Goal: Leave review/rating: Share an evaluation or opinion about a product, service, or content

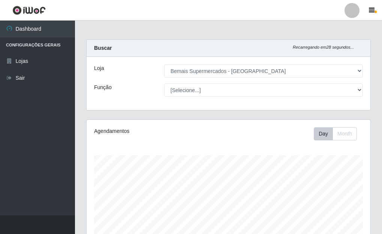
select select "249"
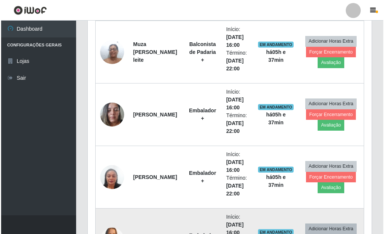
scroll to position [368, 0]
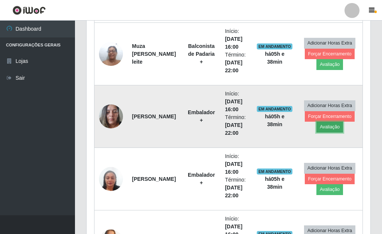
click at [325, 127] on button "Avaliação" at bounding box center [329, 127] width 27 height 10
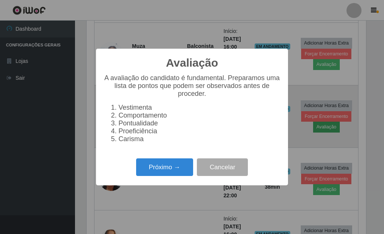
scroll to position [155, 279]
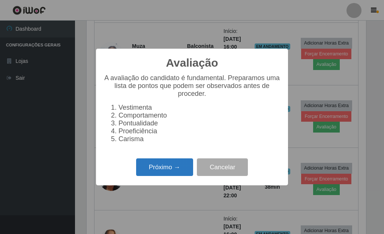
click at [181, 170] on button "Próximo →" at bounding box center [164, 167] width 57 height 18
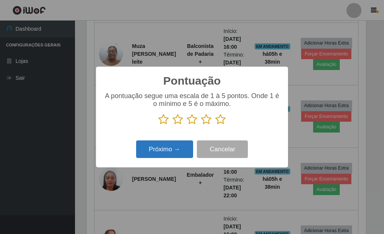
click at [183, 152] on button "Próximo →" at bounding box center [164, 149] width 57 height 18
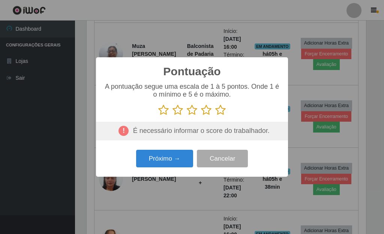
click at [219, 112] on icon at bounding box center [220, 109] width 10 height 11
click at [215, 116] on input "radio" at bounding box center [215, 116] width 0 height 0
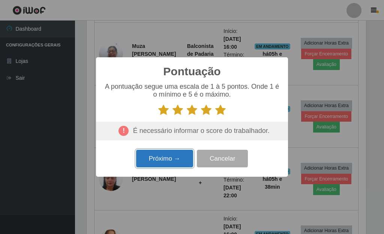
click at [171, 160] on button "Próximo →" at bounding box center [164, 159] width 57 height 18
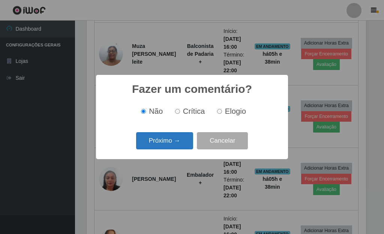
click at [171, 148] on button "Próximo →" at bounding box center [164, 141] width 57 height 18
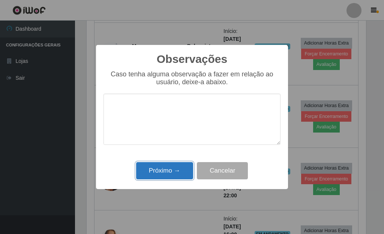
click at [167, 169] on button "Próximo →" at bounding box center [164, 171] width 57 height 18
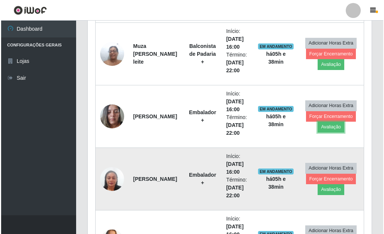
scroll to position [155, 284]
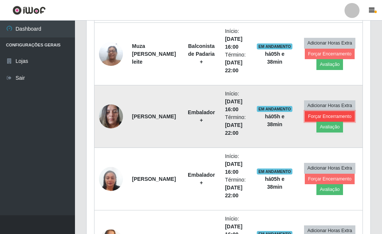
click at [329, 115] on button "Forçar Encerramento" at bounding box center [329, 116] width 50 height 10
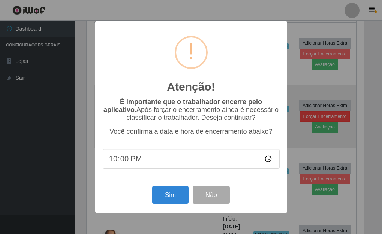
scroll to position [155, 279]
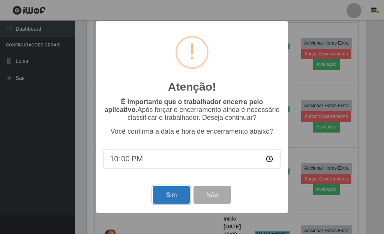
click at [164, 198] on button "Sim" at bounding box center [171, 195] width 36 height 18
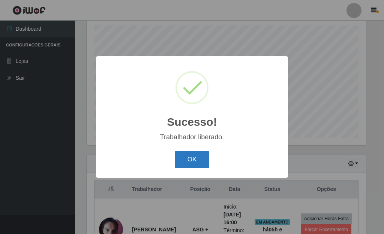
click at [180, 164] on button "OK" at bounding box center [192, 160] width 35 height 18
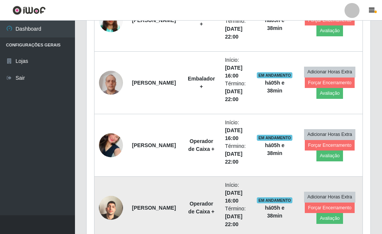
scroll to position [542, 0]
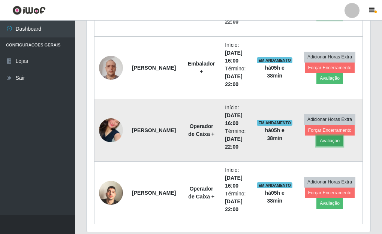
click at [328, 144] on button "Avaliação" at bounding box center [329, 141] width 27 height 10
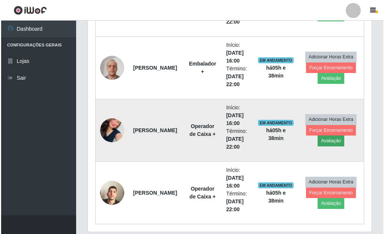
scroll to position [155, 279]
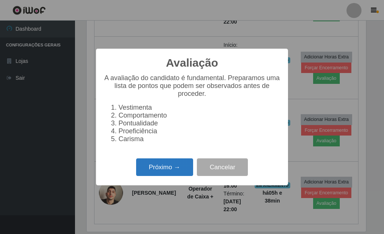
click at [172, 168] on button "Próximo →" at bounding box center [164, 167] width 57 height 18
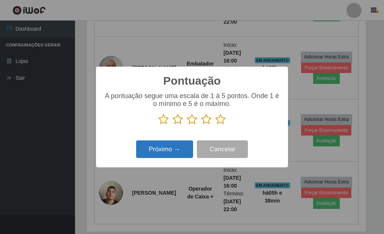
scroll to position [374371, 374248]
click at [221, 120] on icon at bounding box center [220, 119] width 10 height 11
click at [215, 125] on input "radio" at bounding box center [215, 125] width 0 height 0
click at [182, 147] on button "Próximo →" at bounding box center [164, 149] width 57 height 18
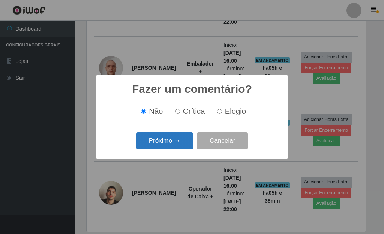
click at [179, 145] on button "Próximo →" at bounding box center [164, 141] width 57 height 18
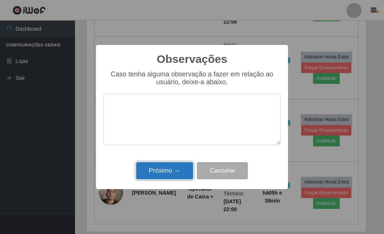
click at [173, 170] on button "Próximo →" at bounding box center [164, 171] width 57 height 18
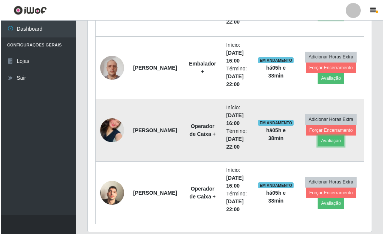
scroll to position [155, 284]
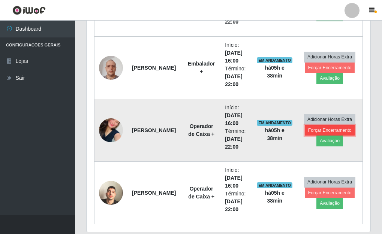
click at [319, 132] on button "Forçar Encerramento" at bounding box center [329, 130] width 50 height 10
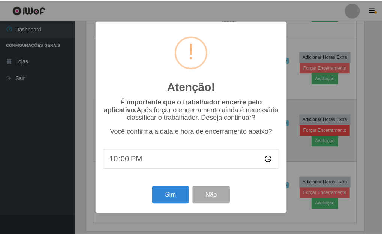
scroll to position [155, 279]
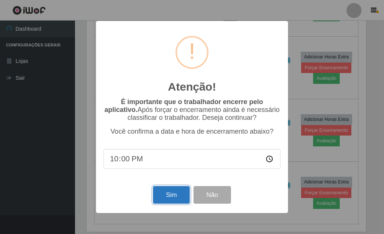
click at [154, 197] on button "Sim" at bounding box center [171, 195] width 36 height 18
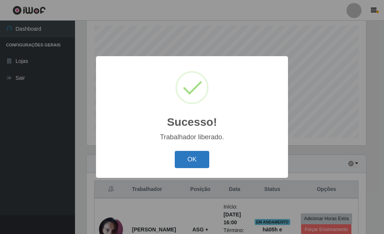
click at [181, 163] on button "OK" at bounding box center [192, 160] width 35 height 18
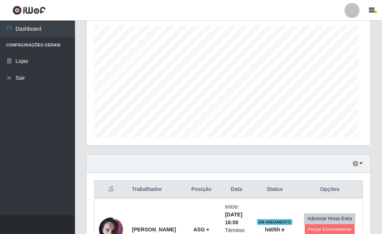
scroll to position [0, 0]
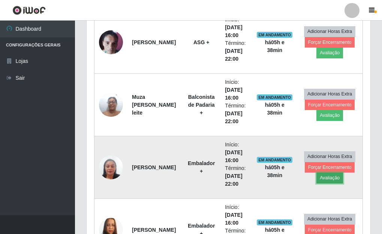
click at [328, 179] on button "Avaliação" at bounding box center [329, 178] width 27 height 10
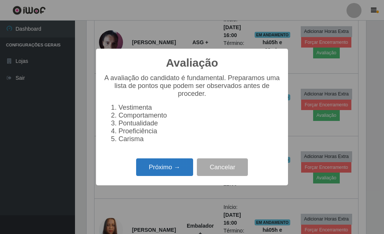
click at [168, 172] on button "Próximo →" at bounding box center [164, 167] width 57 height 18
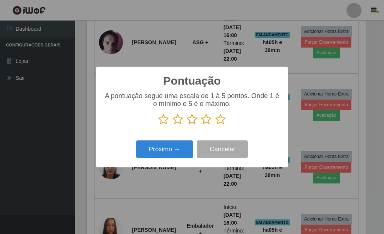
click at [221, 120] on icon at bounding box center [220, 119] width 10 height 11
click at [215, 125] on input "radio" at bounding box center [215, 125] width 0 height 0
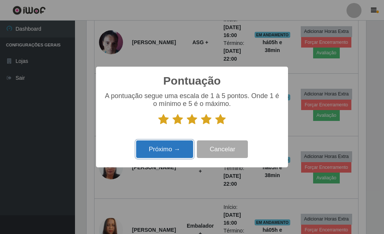
click at [181, 146] on button "Próximo →" at bounding box center [164, 149] width 57 height 18
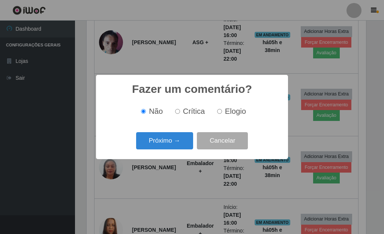
click at [181, 146] on button "Próximo →" at bounding box center [164, 141] width 57 height 18
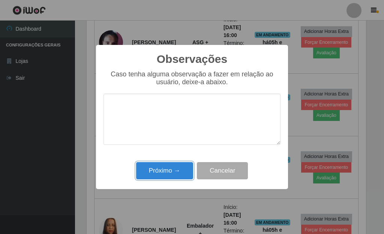
click at [175, 170] on button "Próximo →" at bounding box center [164, 171] width 57 height 18
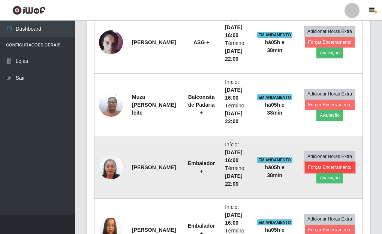
click at [327, 168] on button "Forçar Encerramento" at bounding box center [329, 167] width 50 height 10
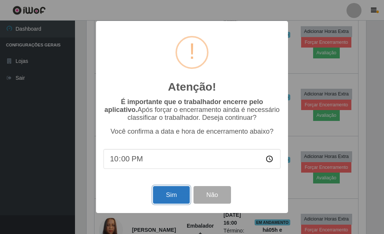
click at [175, 196] on button "Sim" at bounding box center [171, 195] width 36 height 18
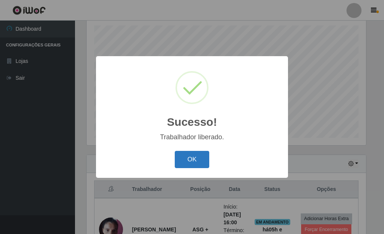
click at [194, 159] on button "OK" at bounding box center [192, 160] width 35 height 18
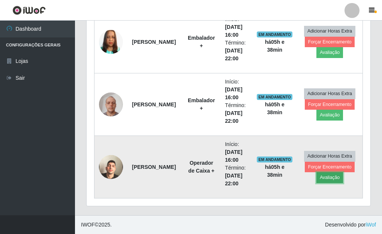
click at [324, 176] on button "Avaliação" at bounding box center [329, 177] width 27 height 10
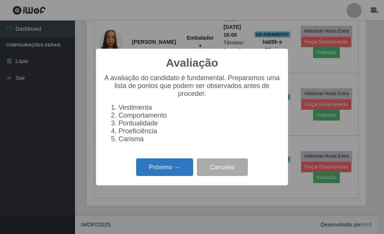
click at [187, 174] on button "Próximo →" at bounding box center [164, 167] width 57 height 18
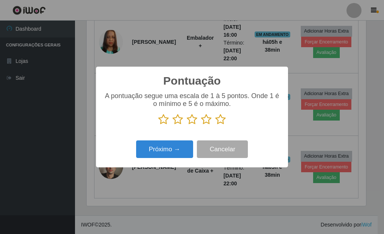
click at [221, 119] on icon at bounding box center [220, 119] width 10 height 11
click at [215, 125] on input "radio" at bounding box center [215, 125] width 0 height 0
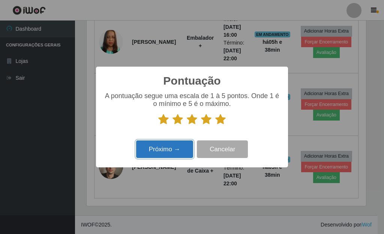
click at [165, 155] on button "Próximo →" at bounding box center [164, 149] width 57 height 18
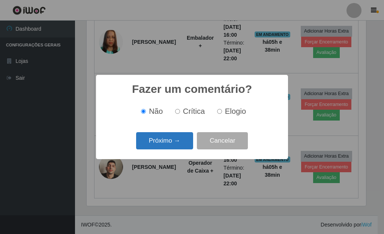
click at [172, 144] on button "Próximo →" at bounding box center [164, 141] width 57 height 18
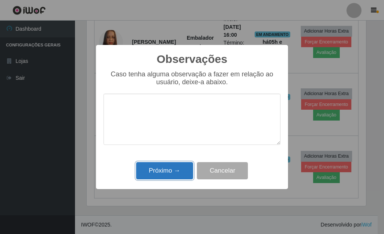
click at [172, 173] on button "Próximo →" at bounding box center [164, 171] width 57 height 18
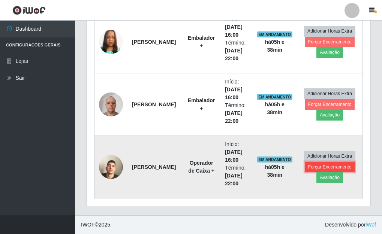
click at [319, 164] on button "Forçar Encerramento" at bounding box center [329, 167] width 50 height 10
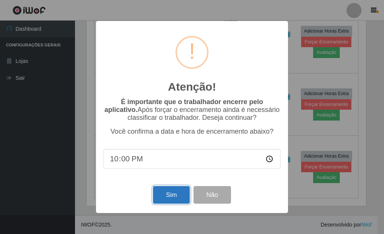
click at [182, 193] on button "Sim" at bounding box center [171, 195] width 36 height 18
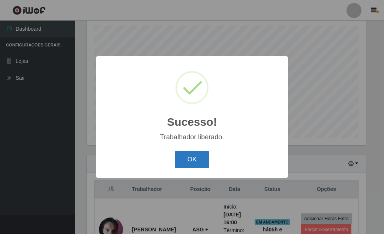
click at [203, 162] on button "OK" at bounding box center [192, 160] width 35 height 18
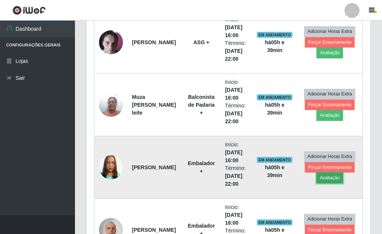
click at [327, 181] on button "Avaliação" at bounding box center [329, 178] width 27 height 10
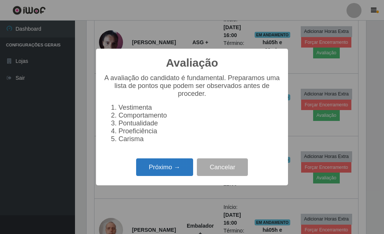
click at [174, 176] on button "Próximo →" at bounding box center [164, 167] width 57 height 18
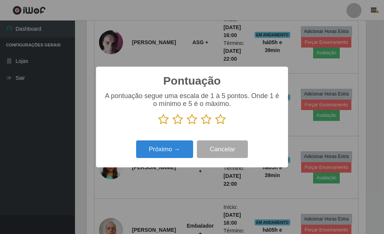
click at [220, 119] on icon at bounding box center [220, 119] width 10 height 11
click at [215, 125] on input "radio" at bounding box center [215, 125] width 0 height 0
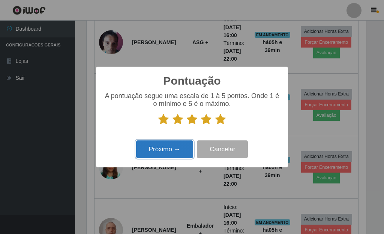
click at [170, 155] on button "Próximo →" at bounding box center [164, 149] width 57 height 18
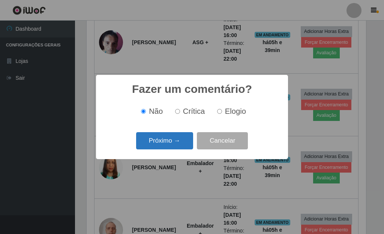
click at [171, 144] on button "Próximo →" at bounding box center [164, 141] width 57 height 18
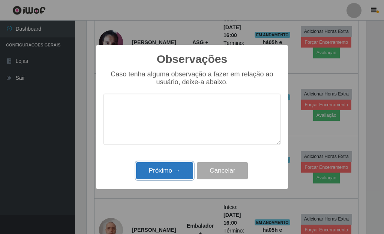
click at [176, 171] on button "Próximo →" at bounding box center [164, 171] width 57 height 18
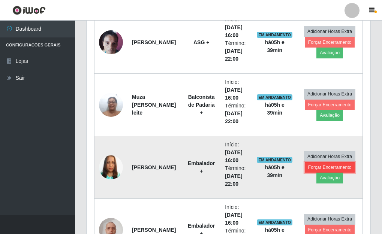
click at [339, 167] on button "Forçar Encerramento" at bounding box center [329, 167] width 50 height 10
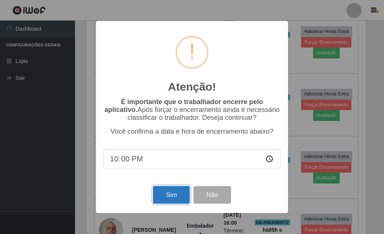
click at [175, 197] on button "Sim" at bounding box center [171, 195] width 36 height 18
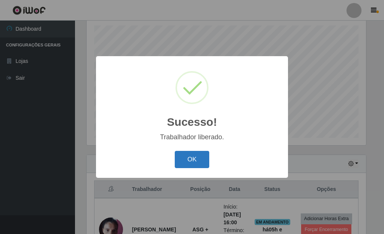
click at [192, 165] on button "OK" at bounding box center [192, 160] width 35 height 18
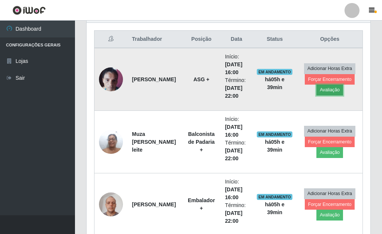
click at [333, 93] on button "Avaliação" at bounding box center [329, 90] width 27 height 10
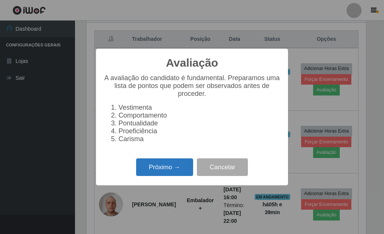
click at [151, 172] on button "Próximo →" at bounding box center [164, 167] width 57 height 18
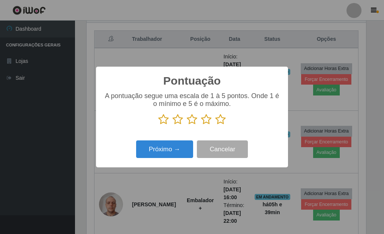
click at [216, 119] on icon at bounding box center [220, 119] width 10 height 11
click at [215, 125] on input "radio" at bounding box center [215, 125] width 0 height 0
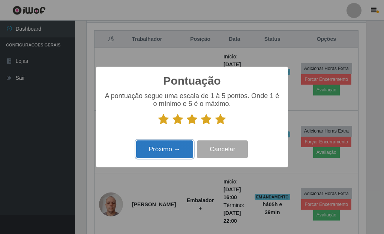
click at [182, 147] on button "Próximo →" at bounding box center [164, 149] width 57 height 18
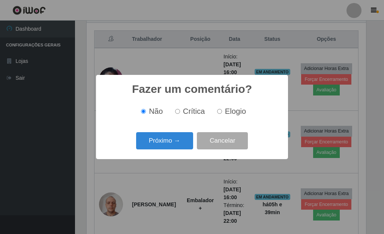
click at [182, 147] on button "Próximo →" at bounding box center [164, 141] width 57 height 18
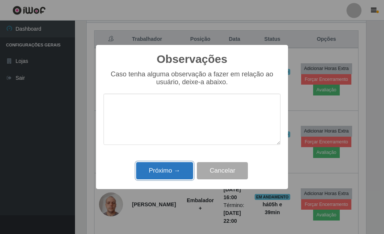
click at [181, 164] on button "Próximo →" at bounding box center [164, 171] width 57 height 18
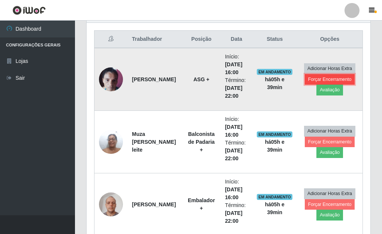
click at [309, 79] on button "Forçar Encerramento" at bounding box center [329, 79] width 50 height 10
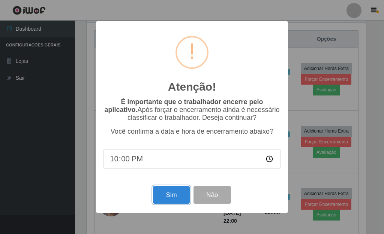
drag, startPoint x: 178, startPoint y: 197, endPoint x: 178, endPoint y: 192, distance: 4.9
click at [178, 196] on button "Sim" at bounding box center [171, 195] width 36 height 18
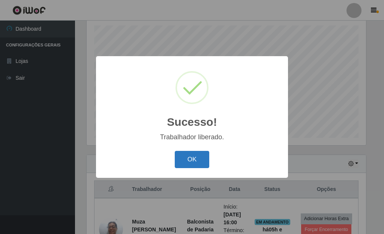
click at [186, 157] on button "OK" at bounding box center [192, 160] width 35 height 18
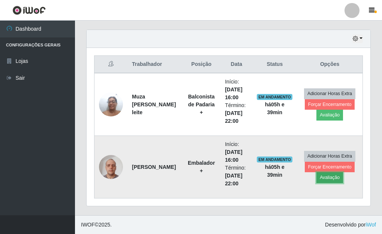
click at [332, 179] on button "Avaliação" at bounding box center [329, 177] width 27 height 10
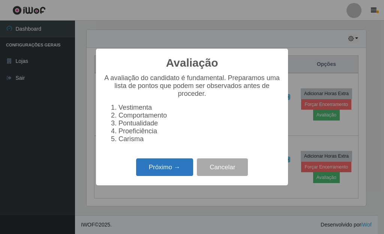
click at [169, 166] on button "Próximo →" at bounding box center [164, 167] width 57 height 18
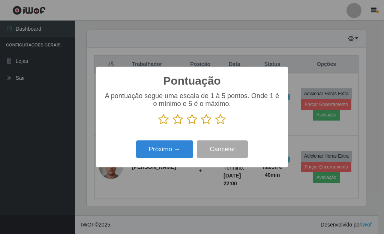
click at [219, 123] on icon at bounding box center [220, 119] width 10 height 11
click at [215, 125] on input "radio" at bounding box center [215, 125] width 0 height 0
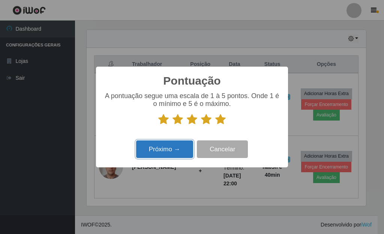
click at [176, 149] on button "Próximo →" at bounding box center [164, 149] width 57 height 18
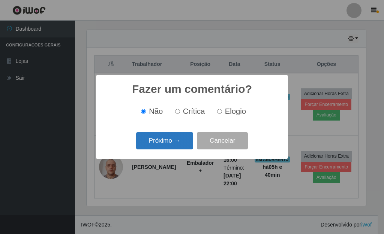
click at [170, 140] on button "Próximo →" at bounding box center [164, 141] width 57 height 18
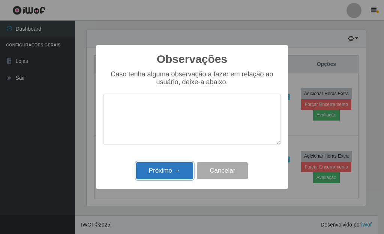
click at [177, 173] on button "Próximo →" at bounding box center [164, 171] width 57 height 18
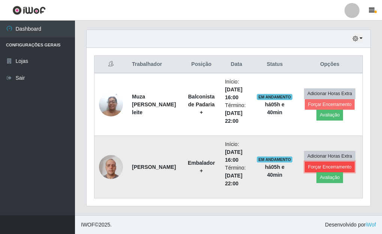
click at [333, 163] on button "Forçar Encerramento" at bounding box center [329, 167] width 50 height 10
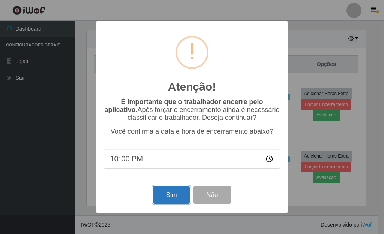
click at [175, 193] on button "Sim" at bounding box center [171, 195] width 36 height 18
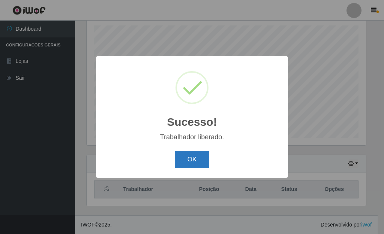
click at [195, 161] on button "OK" at bounding box center [192, 160] width 35 height 18
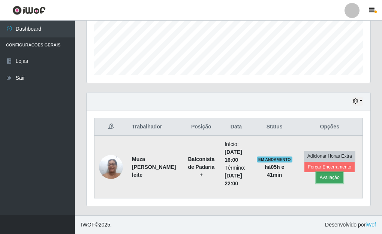
click at [333, 178] on button "Avaliação" at bounding box center [329, 177] width 27 height 10
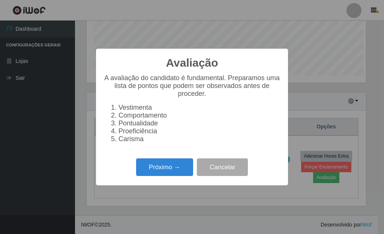
scroll to position [155, 279]
click at [168, 167] on button "Próximo →" at bounding box center [164, 167] width 57 height 18
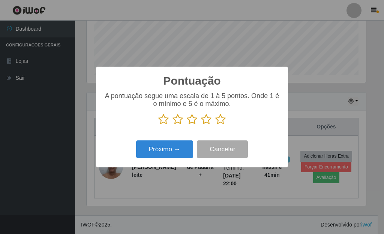
click at [223, 122] on icon at bounding box center [220, 119] width 10 height 11
click at [215, 125] on input "radio" at bounding box center [215, 125] width 0 height 0
click at [222, 121] on icon at bounding box center [220, 119] width 10 height 11
click at [215, 125] on input "radio" at bounding box center [215, 125] width 0 height 0
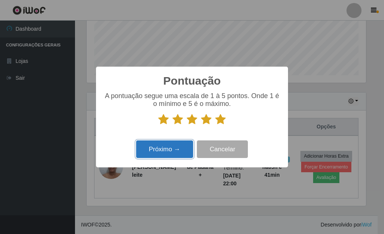
click at [188, 151] on button "Próximo →" at bounding box center [164, 149] width 57 height 18
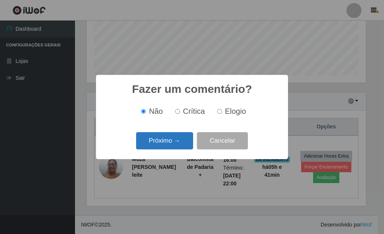
click at [176, 143] on button "Próximo →" at bounding box center [164, 141] width 57 height 18
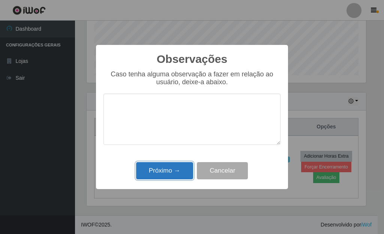
click at [181, 173] on button "Próximo →" at bounding box center [164, 171] width 57 height 18
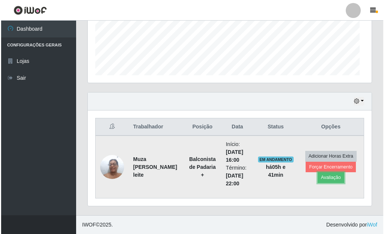
scroll to position [155, 284]
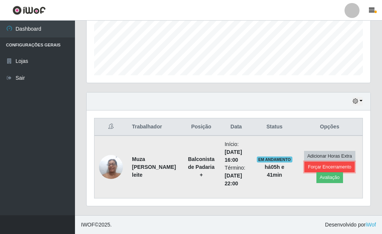
click at [307, 164] on button "Forçar Encerramento" at bounding box center [329, 167] width 50 height 10
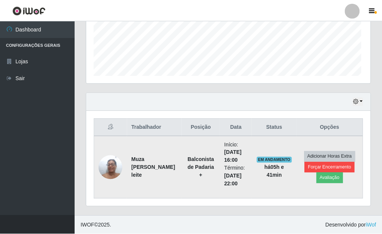
scroll to position [155, 279]
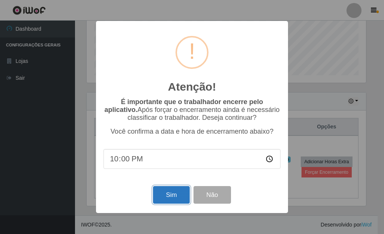
click at [169, 198] on button "Sim" at bounding box center [171, 195] width 36 height 18
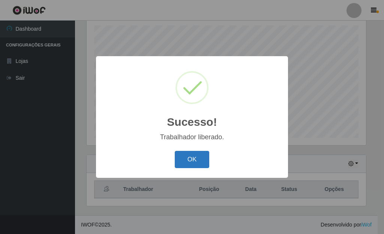
click at [198, 166] on button "OK" at bounding box center [192, 160] width 35 height 18
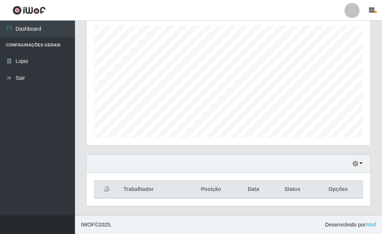
scroll to position [155, 284]
